Goal: Navigation & Orientation: Find specific page/section

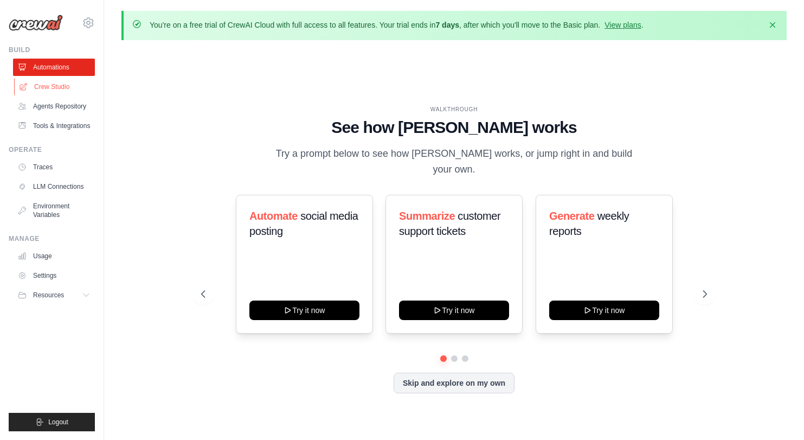
click at [72, 89] on link "Crew Studio" at bounding box center [55, 86] width 82 height 17
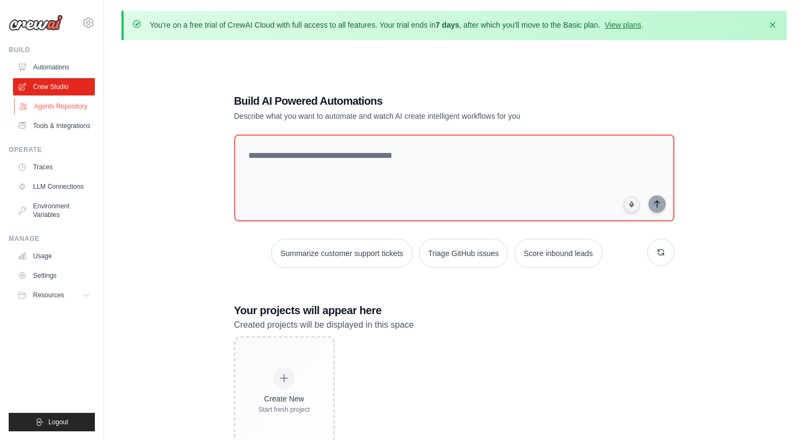
click at [73, 110] on link "Agents Repository" at bounding box center [55, 106] width 82 height 17
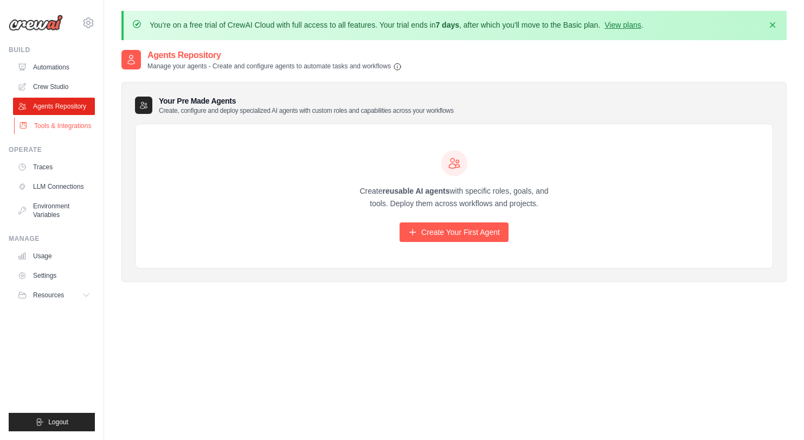
click at [68, 121] on link "Tools & Integrations" at bounding box center [55, 125] width 82 height 17
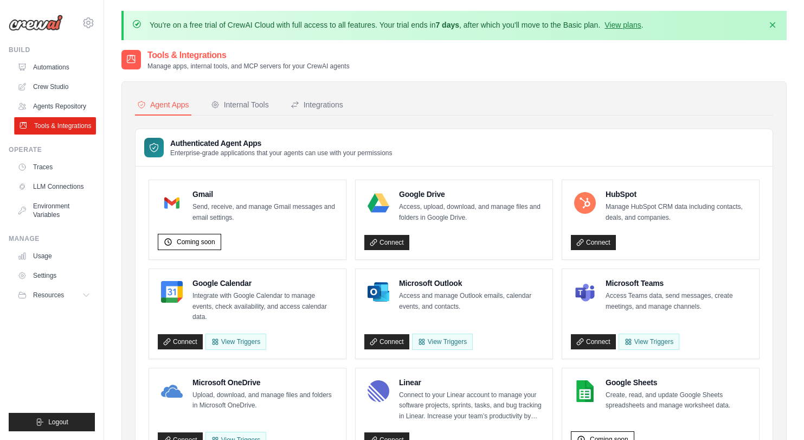
click at [80, 126] on link "Tools & Integrations" at bounding box center [55, 125] width 82 height 17
click at [527, 154] on div "Authenticated Agent Apps Enterprise-grade applications that your agents can use…" at bounding box center [454, 147] width 637 height 37
